Goal: Task Accomplishment & Management: Manage account settings

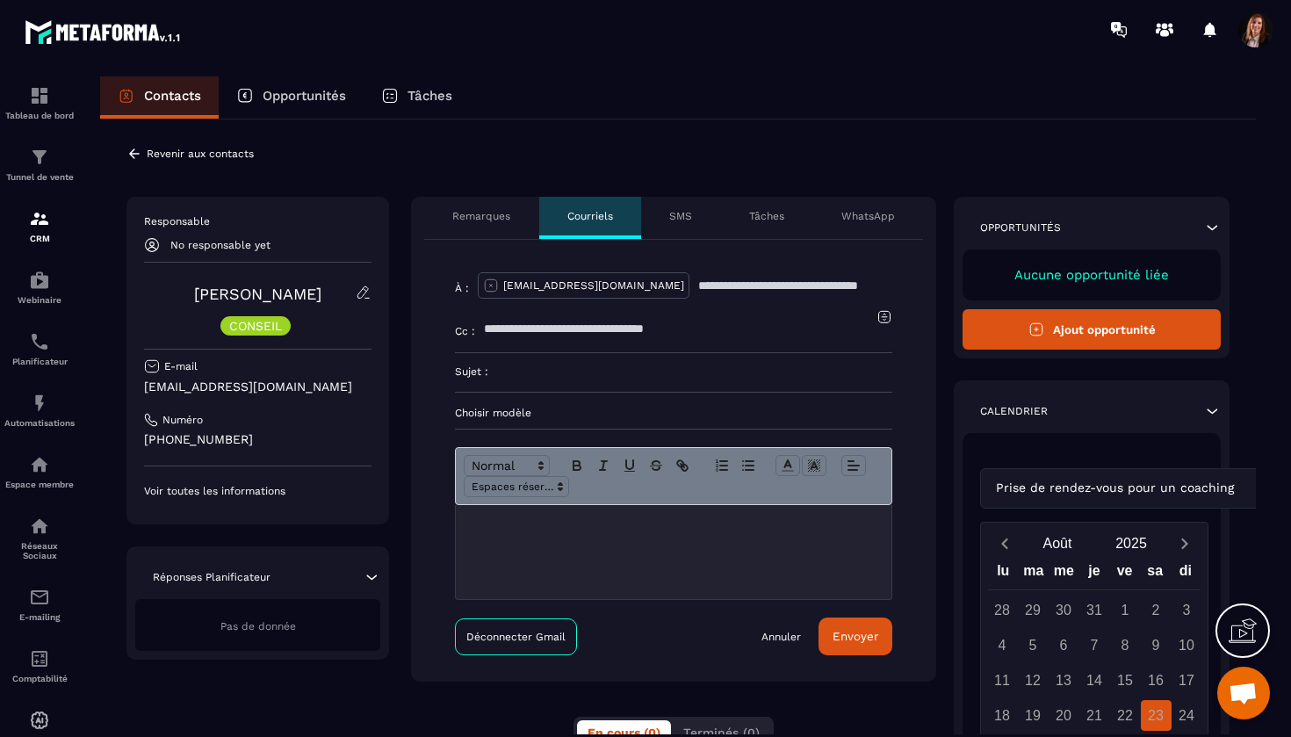
scroll to position [4864, 0]
click at [686, 212] on p "SMS" at bounding box center [680, 216] width 23 height 14
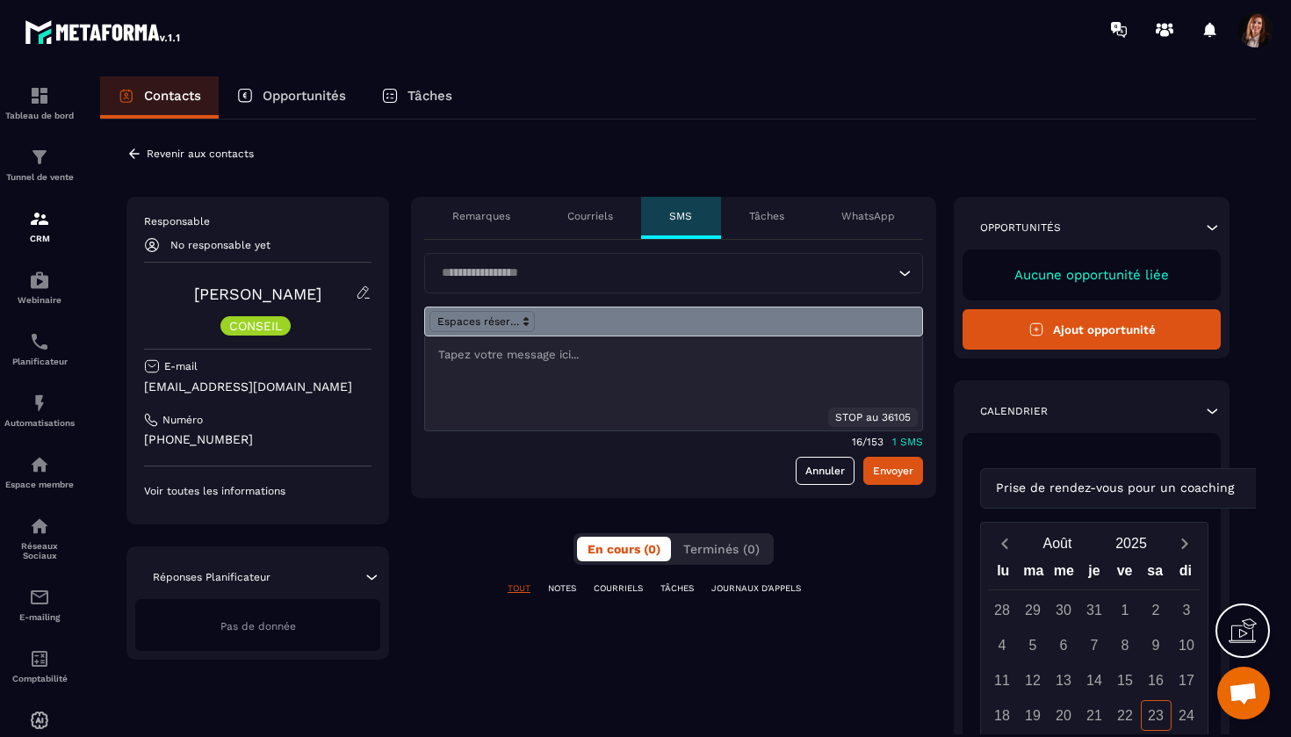
click at [774, 215] on p "Tâches" at bounding box center [766, 216] width 35 height 14
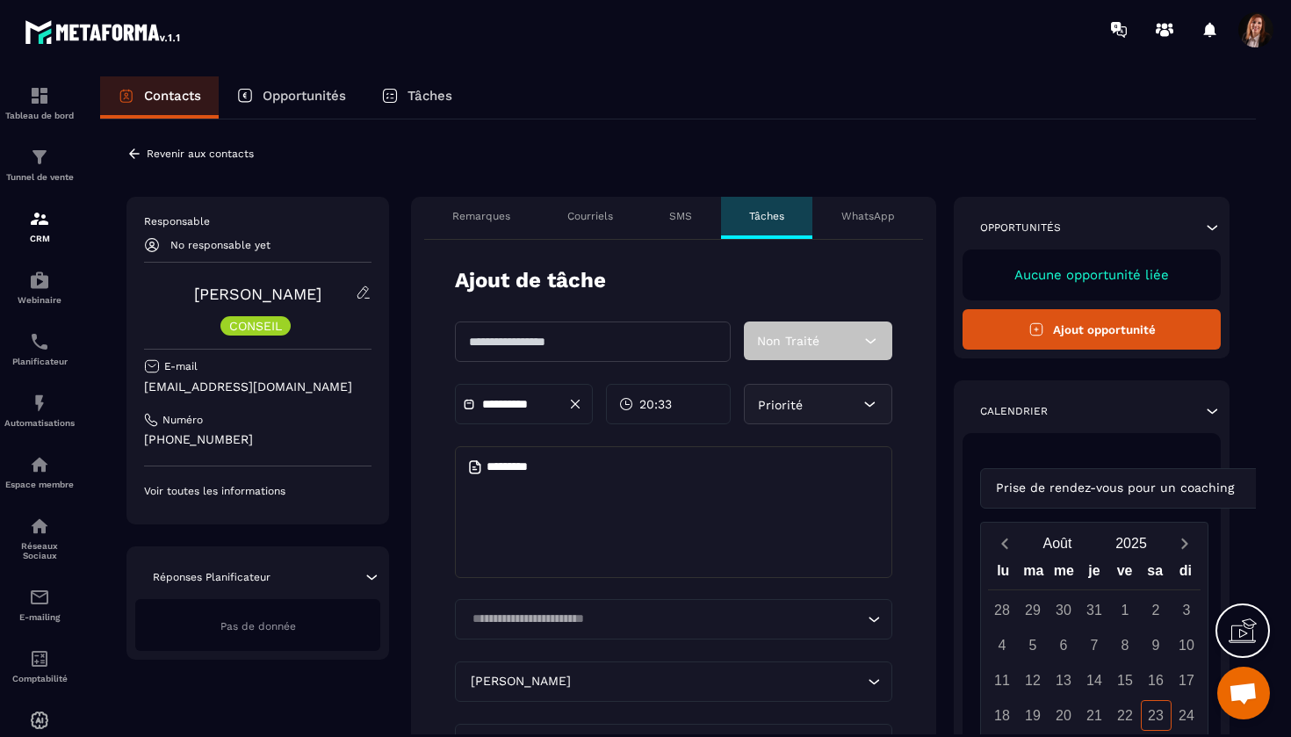
click at [859, 217] on p "WhatsApp" at bounding box center [868, 216] width 54 height 14
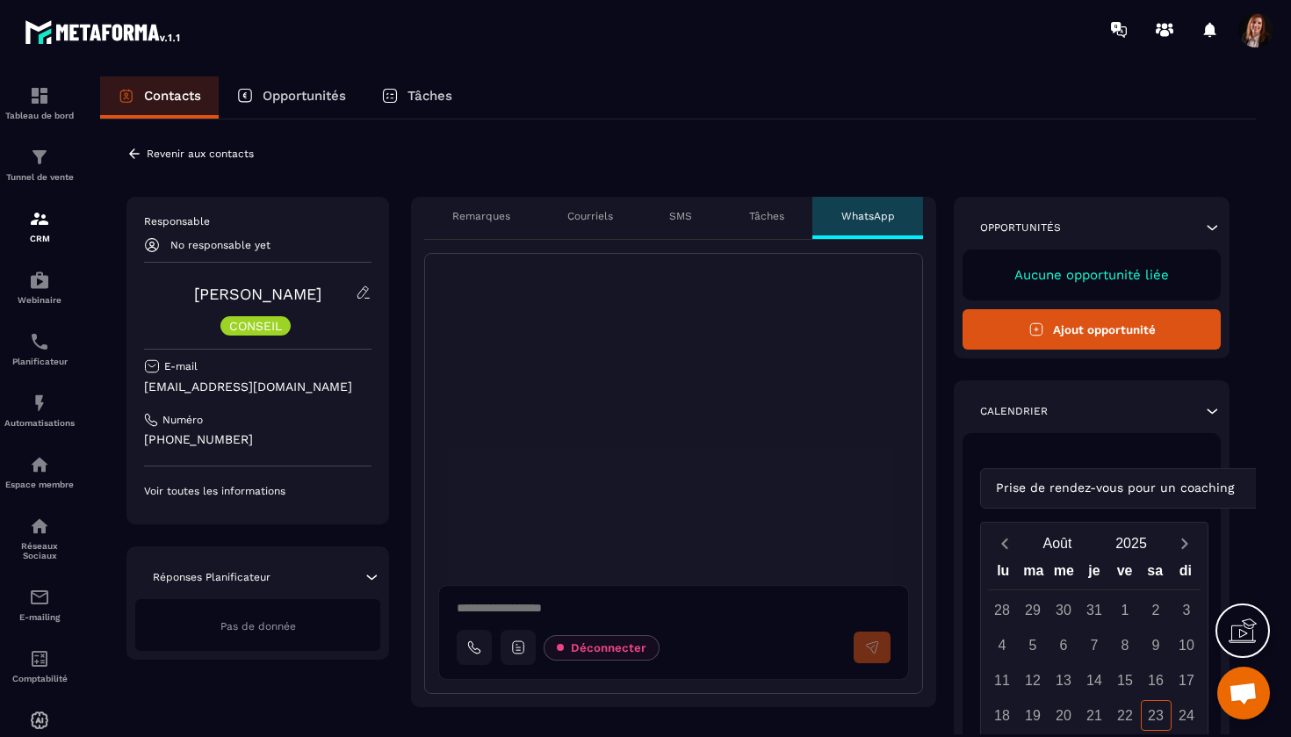
click at [463, 211] on p "Remarques" at bounding box center [481, 216] width 58 height 14
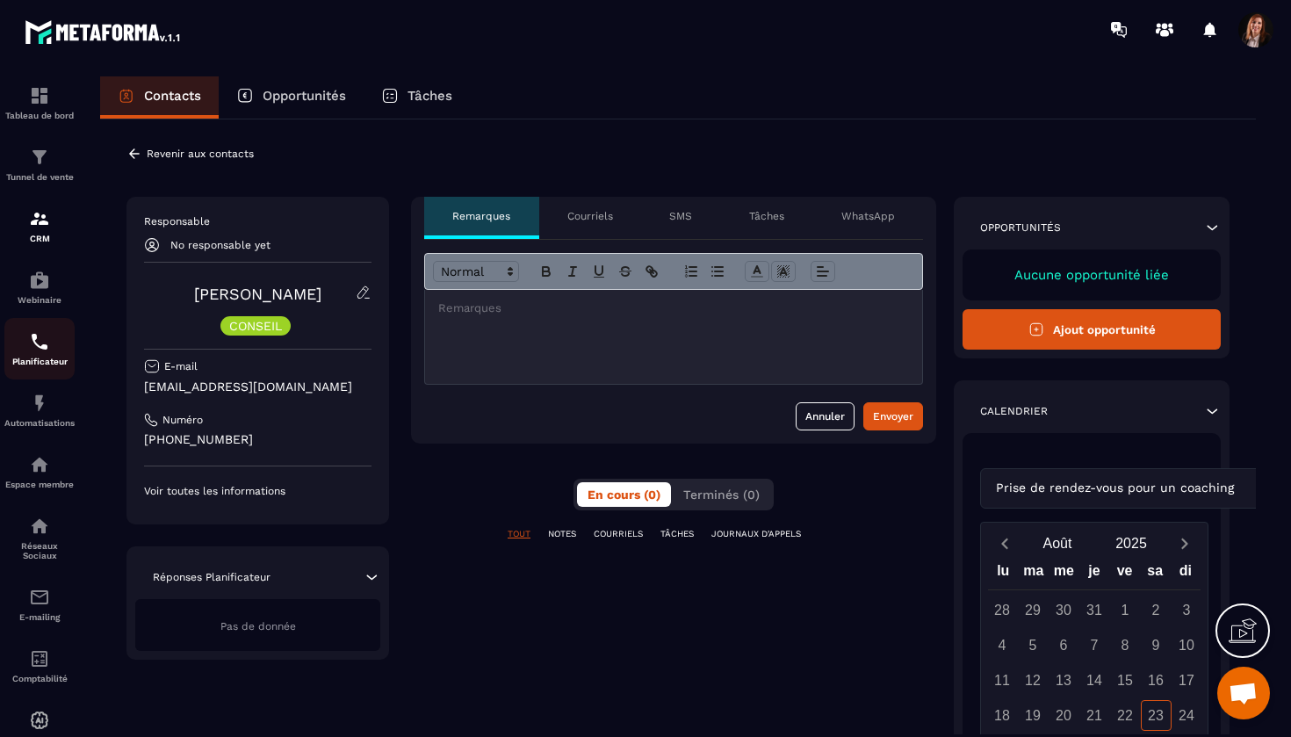
click at [34, 351] on img at bounding box center [39, 341] width 21 height 21
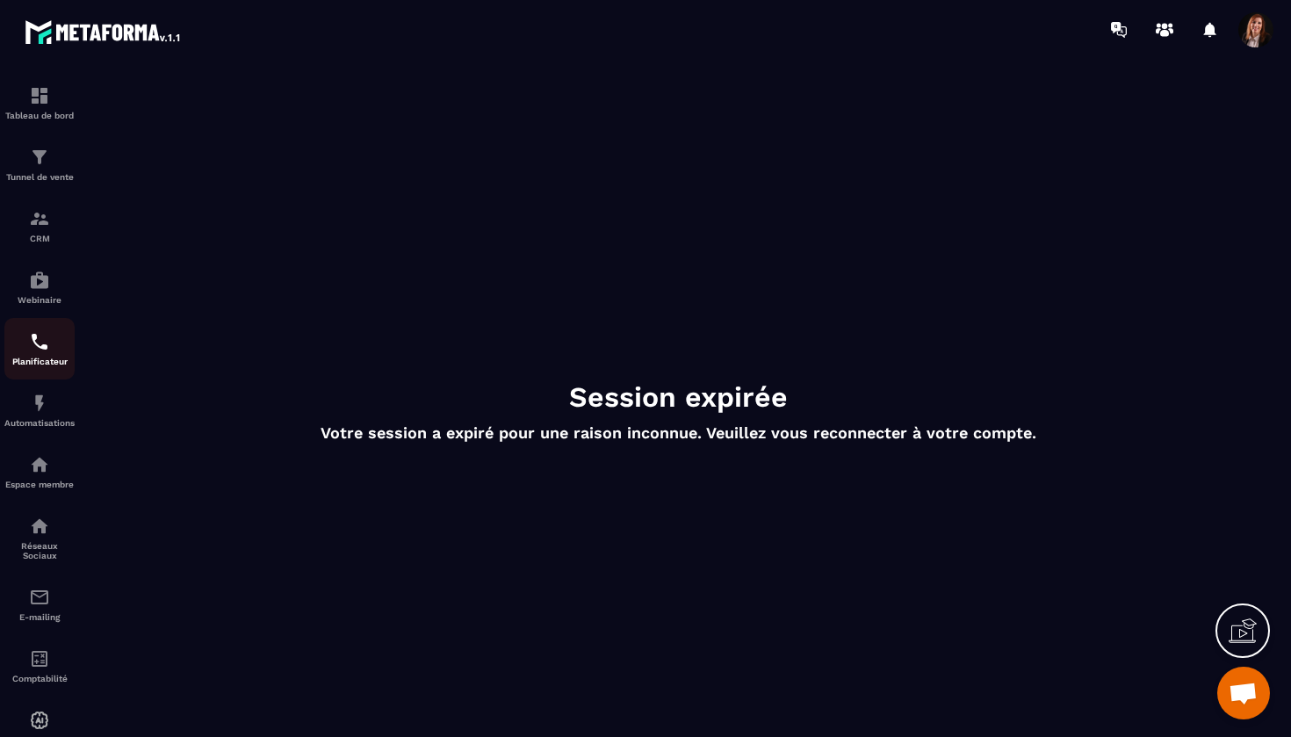
click at [48, 355] on div "Planificateur" at bounding box center [39, 348] width 70 height 35
click at [1250, 32] on span at bounding box center [1255, 29] width 35 height 35
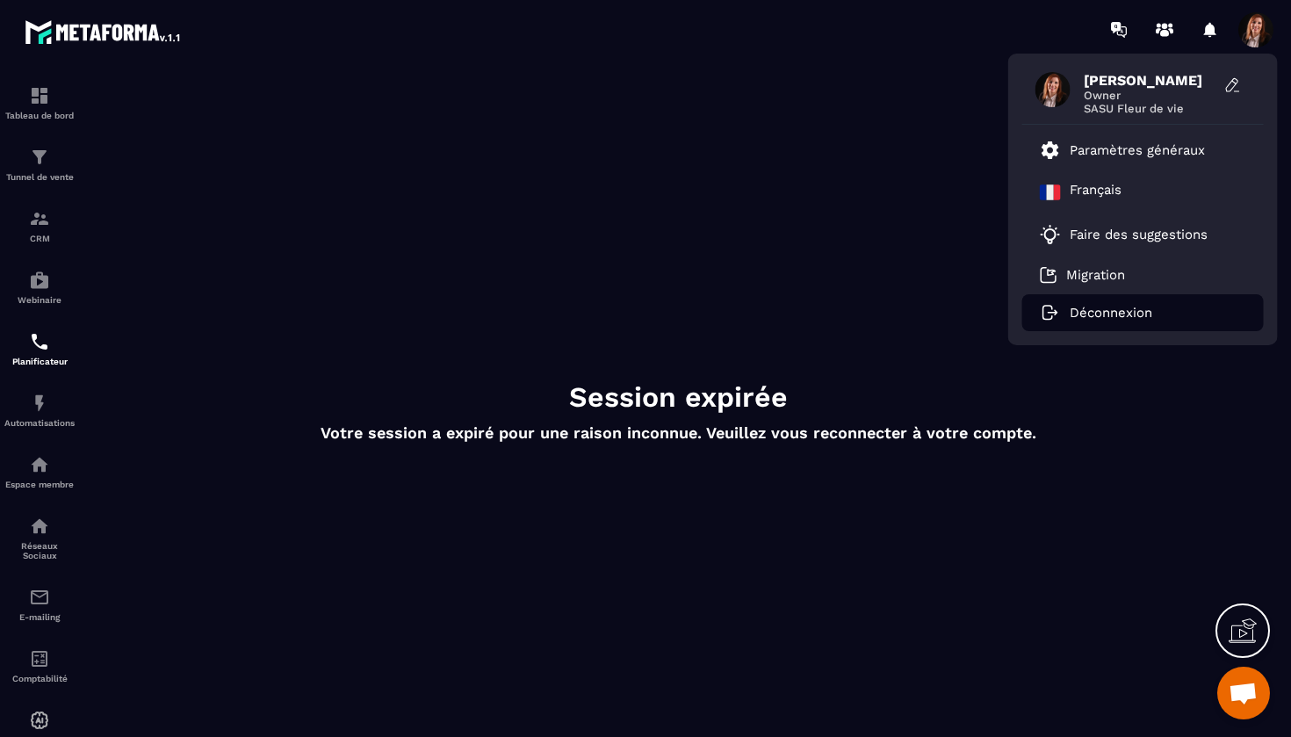
click at [1097, 313] on p "Déconnexion" at bounding box center [1110, 313] width 83 height 16
